Goal: Information Seeking & Learning: Compare options

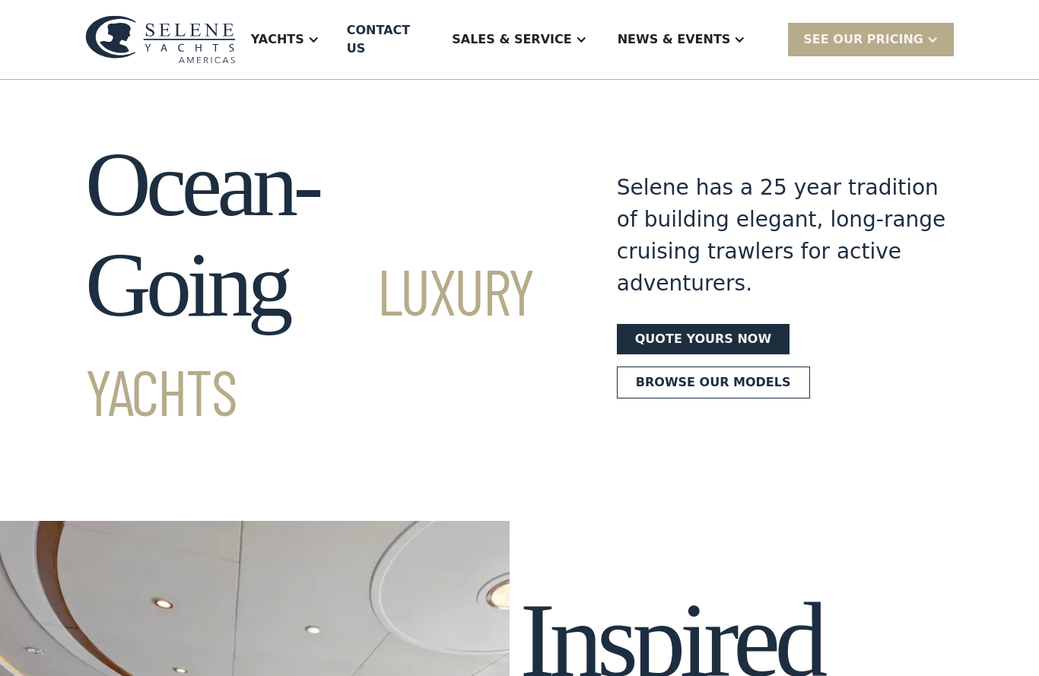
click at [304, 33] on div "Yachts" at bounding box center [277, 39] width 53 height 18
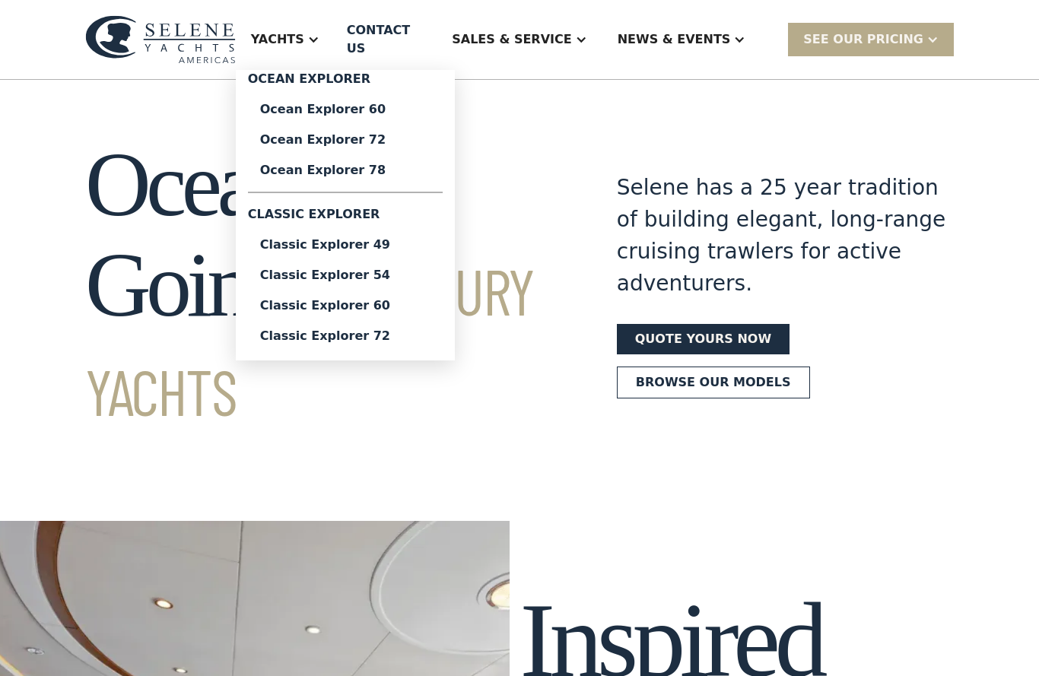
click at [315, 240] on div "Classic Explorer 49" at bounding box center [345, 245] width 170 height 12
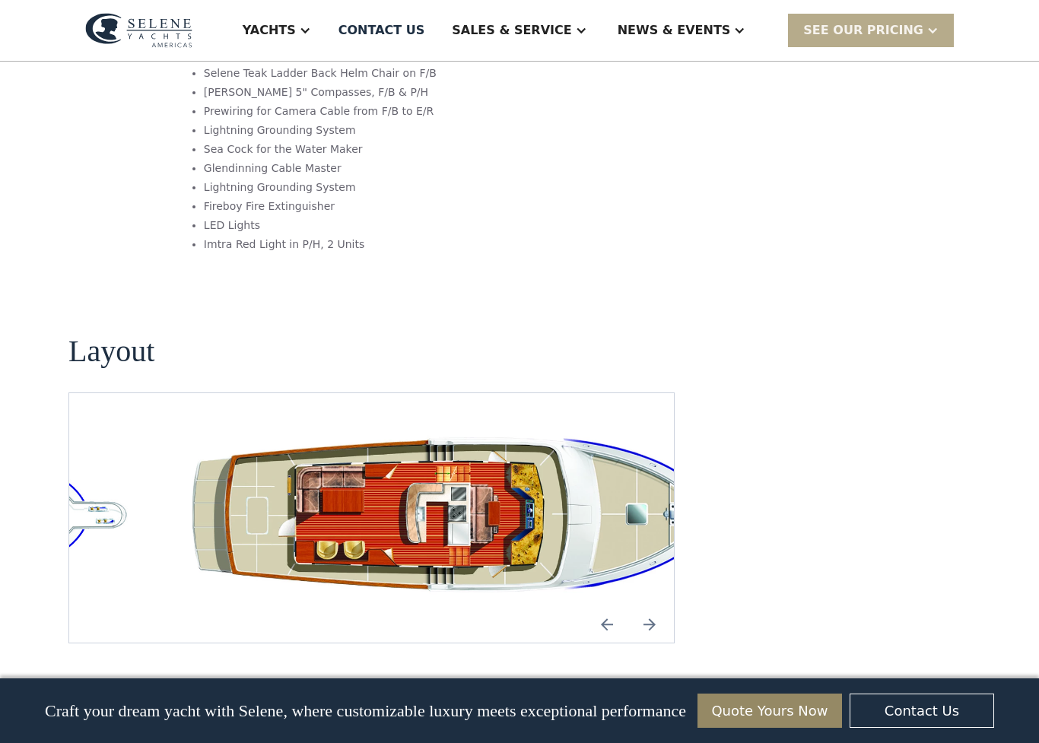
scroll to position [2689, 0]
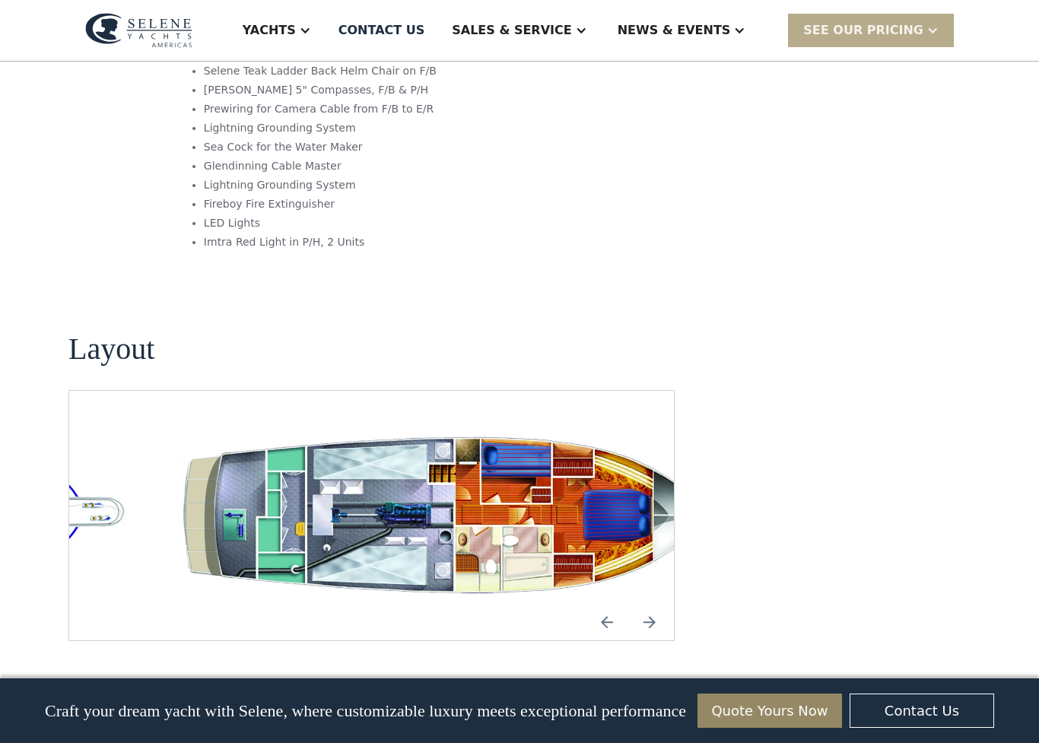
click at [83, 130] on section "Standard options Single John Deere 6068AFM85, 230HP@2300RPM Keypower get home s…" at bounding box center [371, 3] width 606 height 536
click at [296, 37] on div "Yachts" at bounding box center [269, 30] width 53 height 18
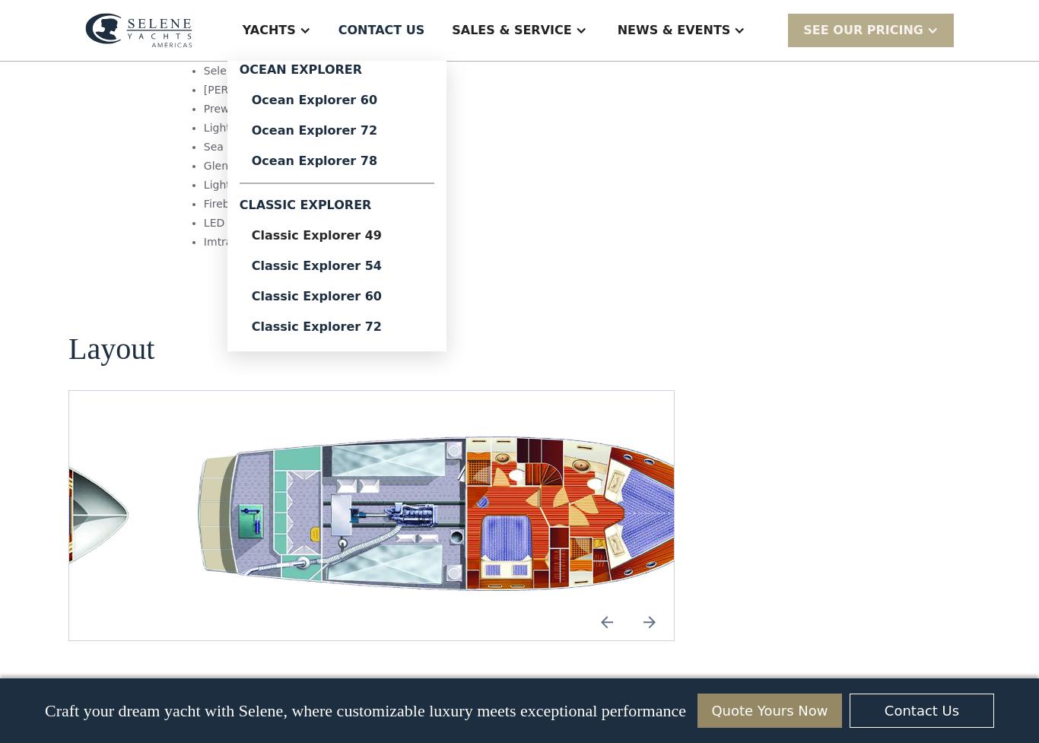
click at [323, 267] on div "Classic Explorer 54" at bounding box center [337, 266] width 170 height 12
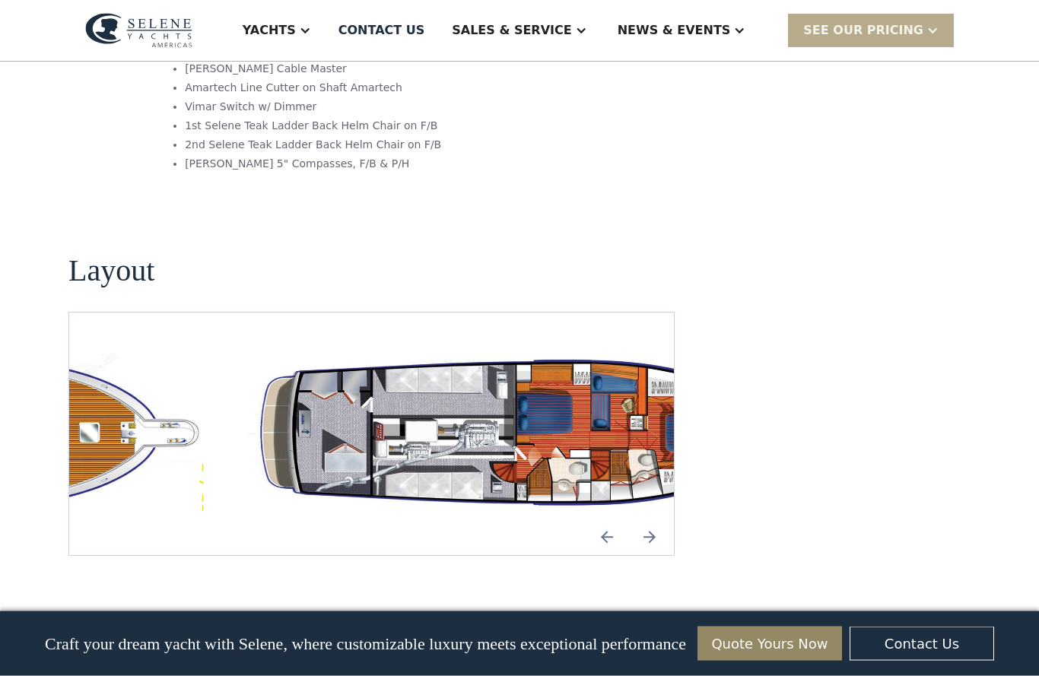
scroll to position [2587, 0]
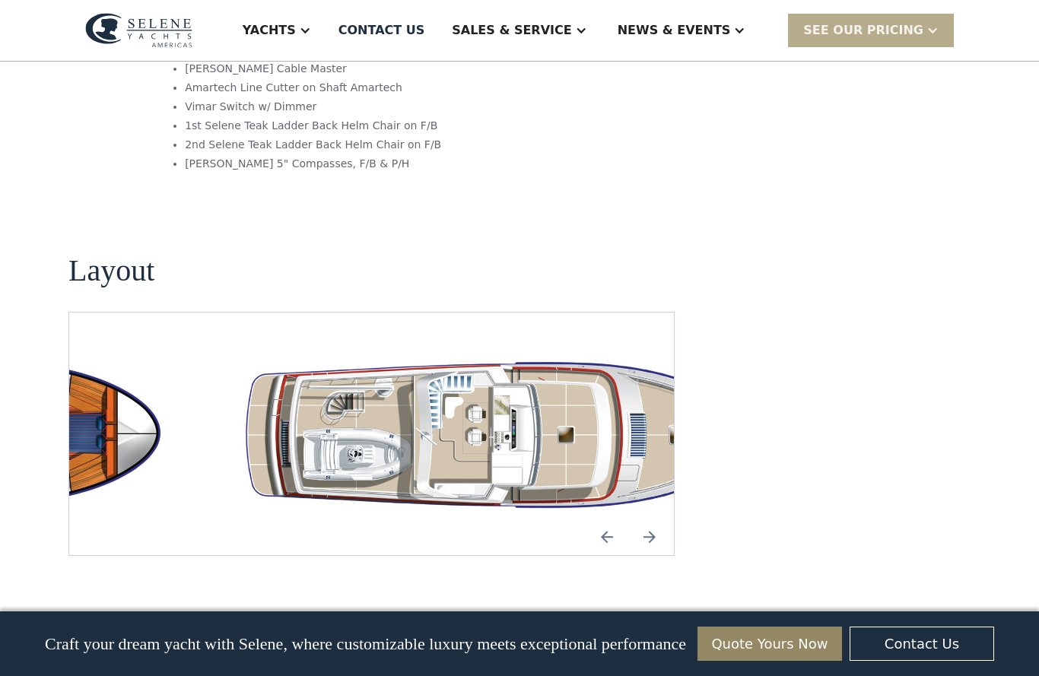
click at [316, 40] on div "Yachts" at bounding box center [277, 30] width 99 height 61
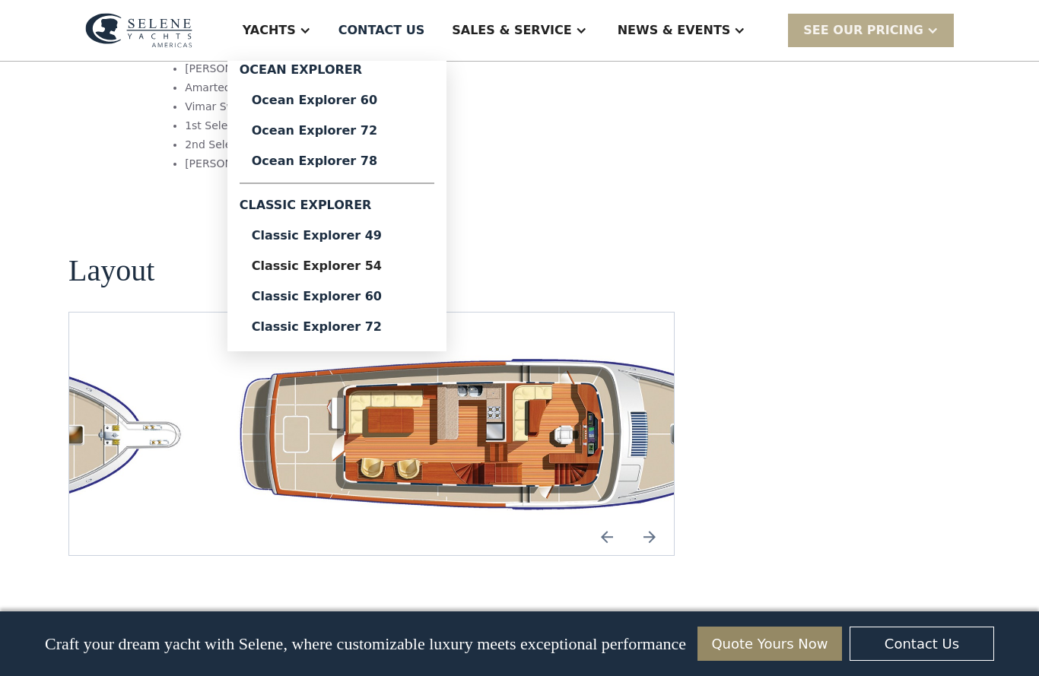
click at [319, 298] on div "Classic Explorer 60" at bounding box center [337, 297] width 170 height 12
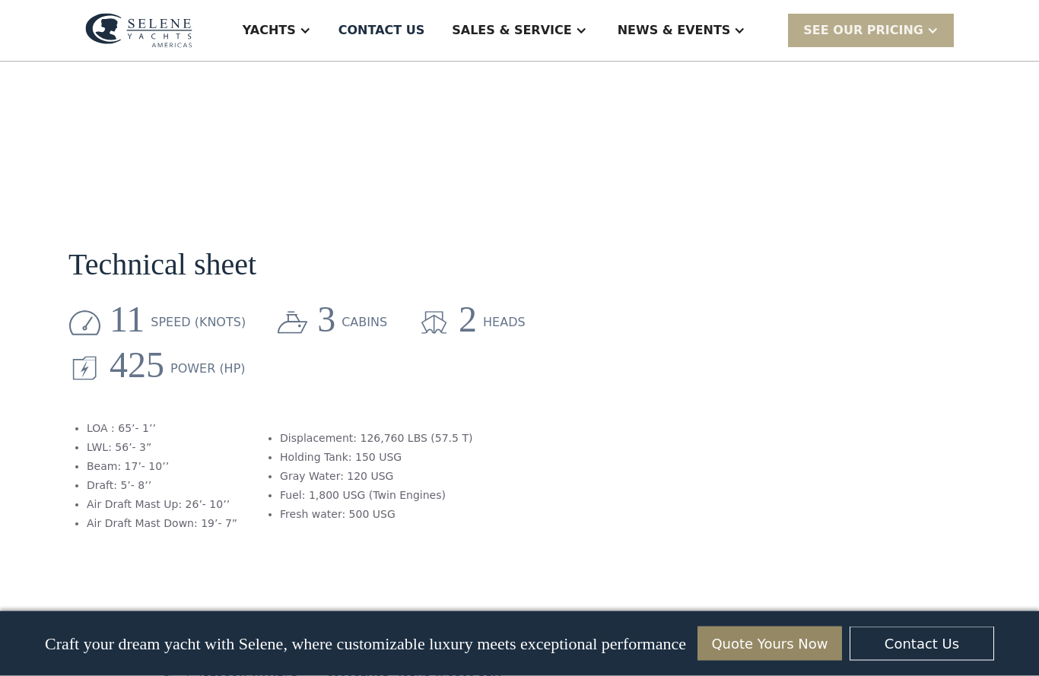
scroll to position [1833, 0]
click at [296, 28] on div "Yachts" at bounding box center [269, 30] width 53 height 18
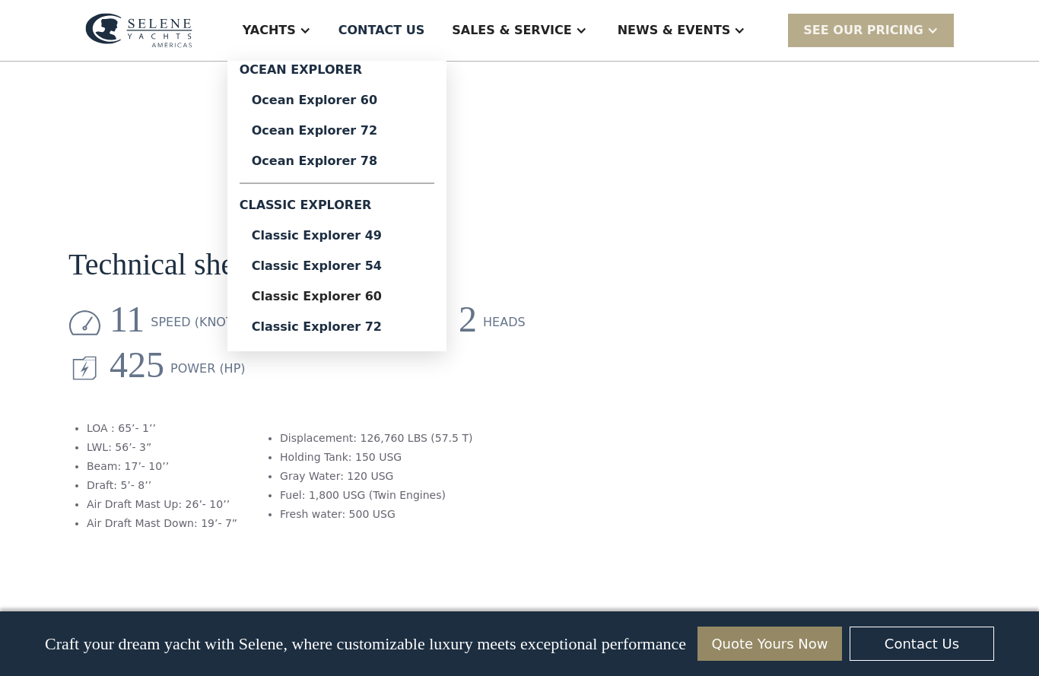
click at [318, 98] on div "Ocean Explorer 60" at bounding box center [337, 100] width 170 height 12
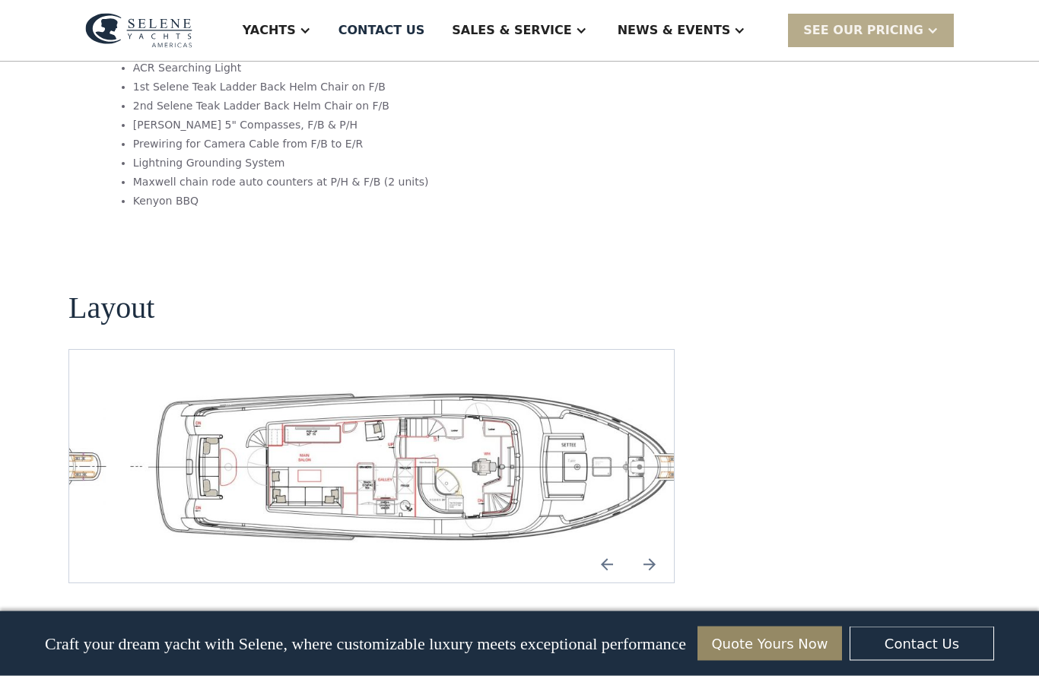
scroll to position [3134, 0]
